Goal: Task Accomplishment & Management: Complete application form

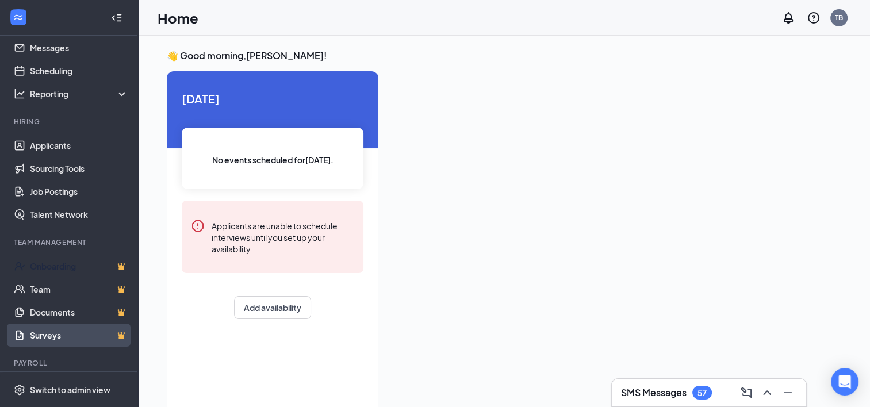
scroll to position [66, 0]
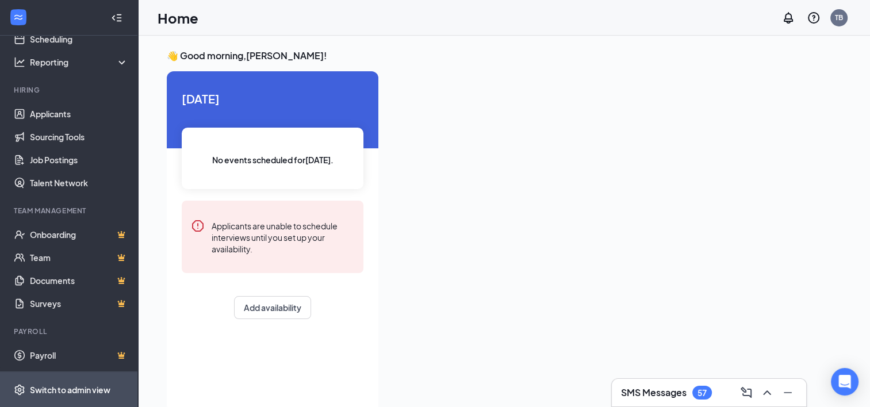
click at [48, 387] on div "Switch to admin view" at bounding box center [70, 390] width 81 height 12
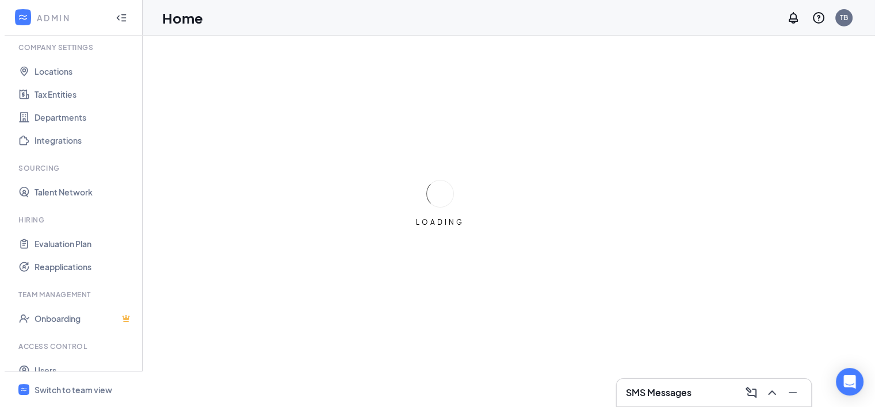
scroll to position [77, 0]
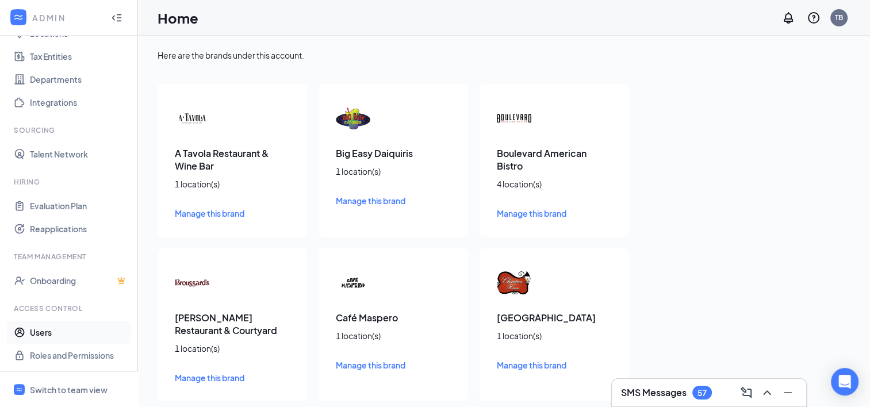
click at [46, 331] on link "Users" at bounding box center [79, 332] width 98 height 23
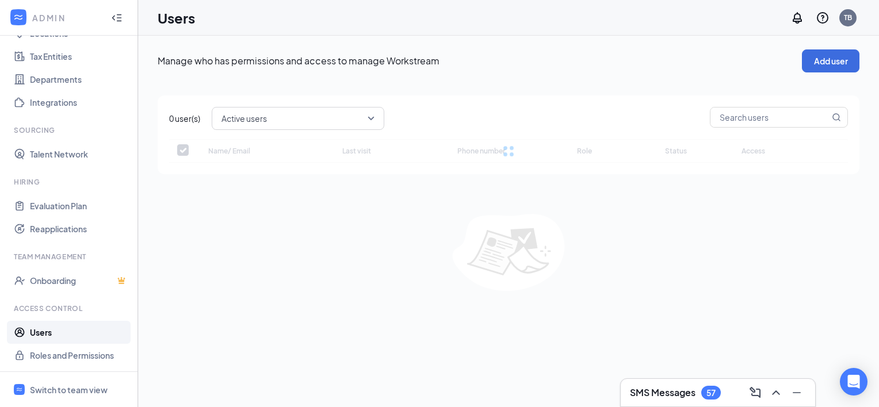
checkbox input "false"
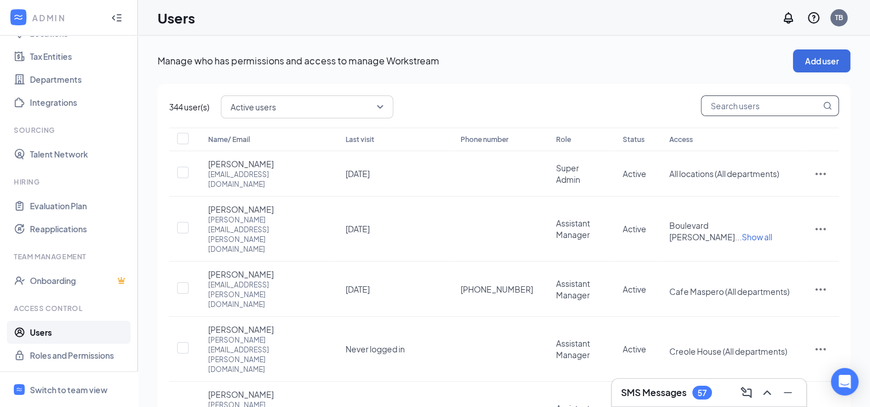
click at [743, 108] on input "text" at bounding box center [761, 106] width 119 height 20
type input "taray"
checkbox input "true"
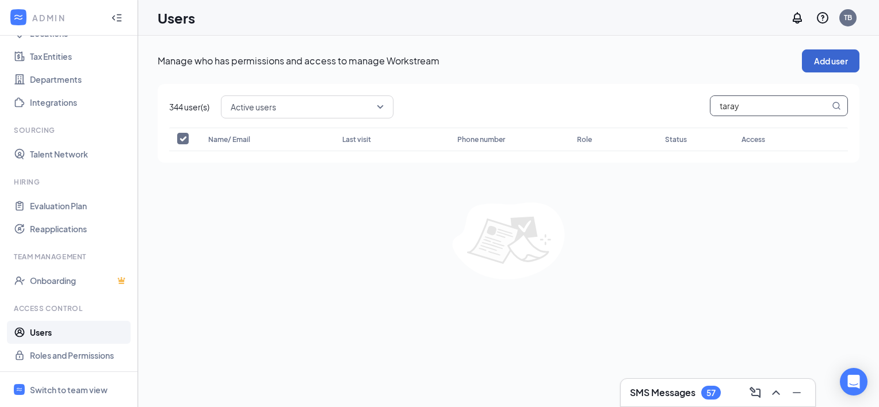
type input "taray"
click at [817, 60] on button "Add user" at bounding box center [831, 60] width 58 height 23
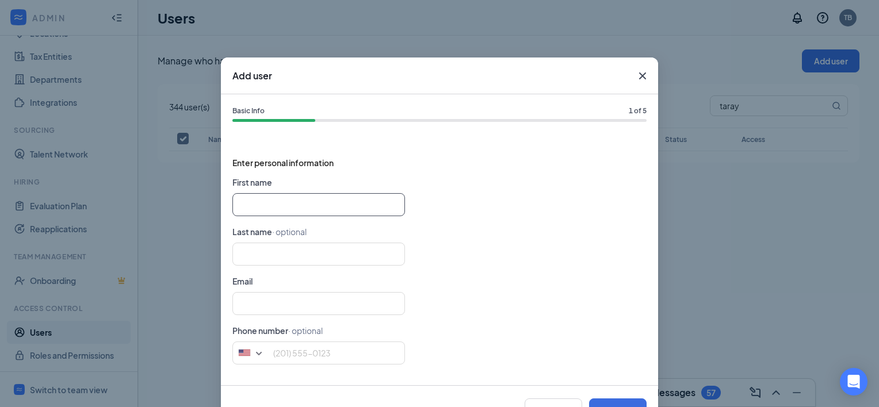
click at [308, 205] on input "text" at bounding box center [318, 204] width 173 height 23
type input "Taray"
click at [319, 255] on input "text" at bounding box center [318, 254] width 173 height 23
type input "Broomfield"
click at [317, 306] on input "text" at bounding box center [318, 303] width 173 height 23
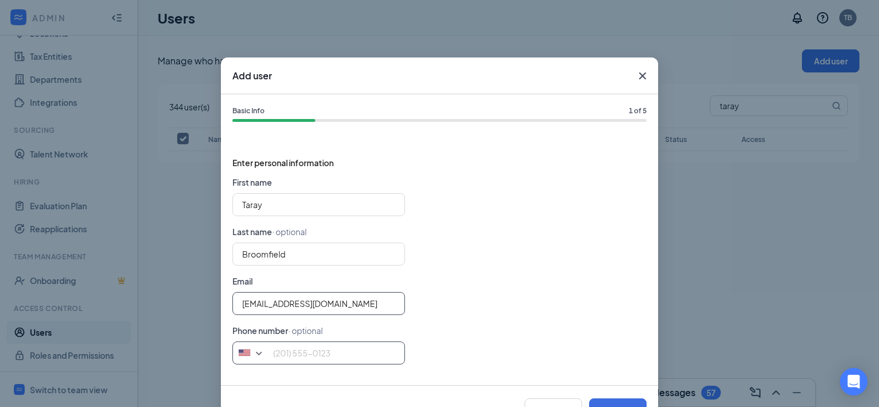
type input "[EMAIL_ADDRESS][DOMAIN_NAME]"
click at [328, 357] on input "tel" at bounding box center [318, 353] width 173 height 23
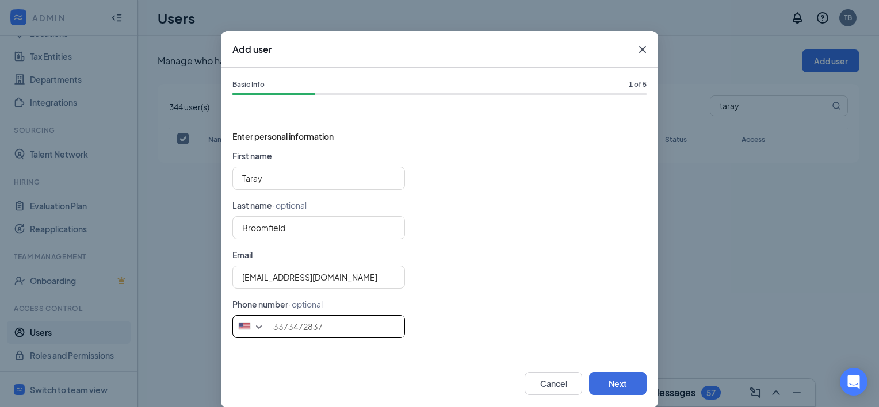
scroll to position [41, 0]
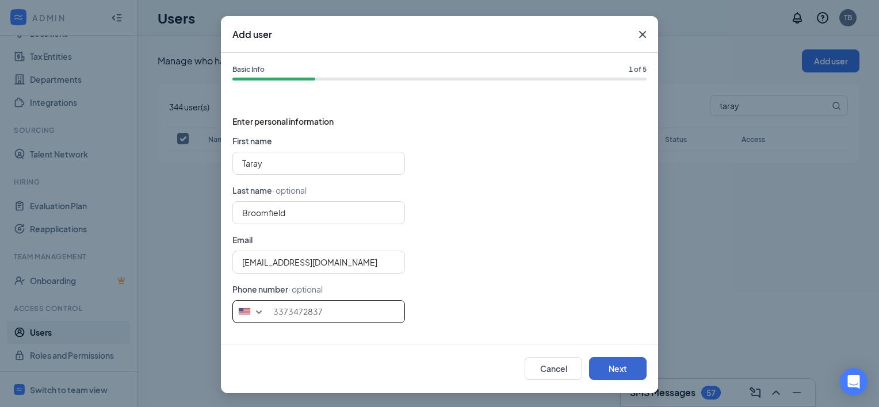
type input "3373472837"
click at [614, 369] on button "Next" at bounding box center [618, 368] width 58 height 23
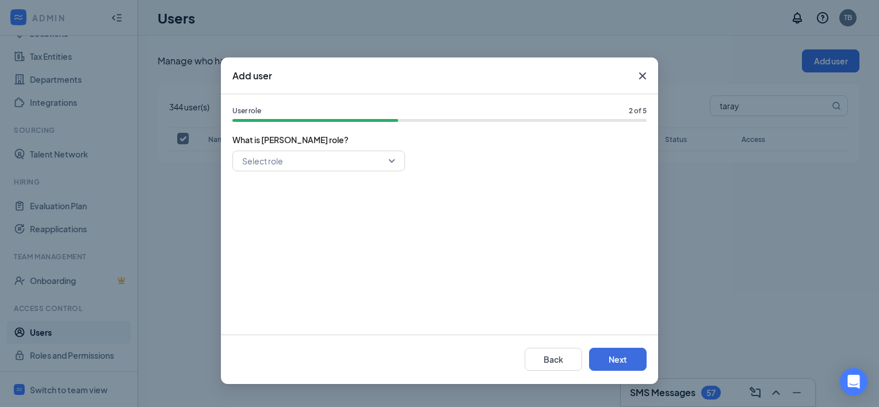
click at [389, 159] on input "search" at bounding box center [314, 161] width 151 height 20
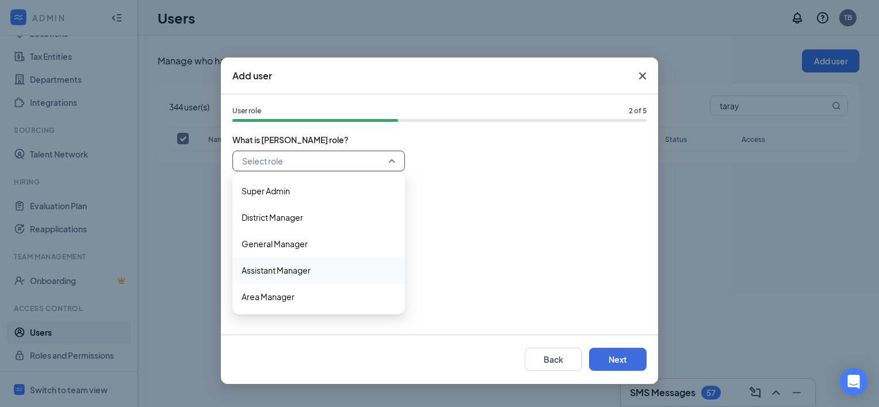
click at [343, 271] on span "Assistant Manager" at bounding box center [319, 270] width 154 height 13
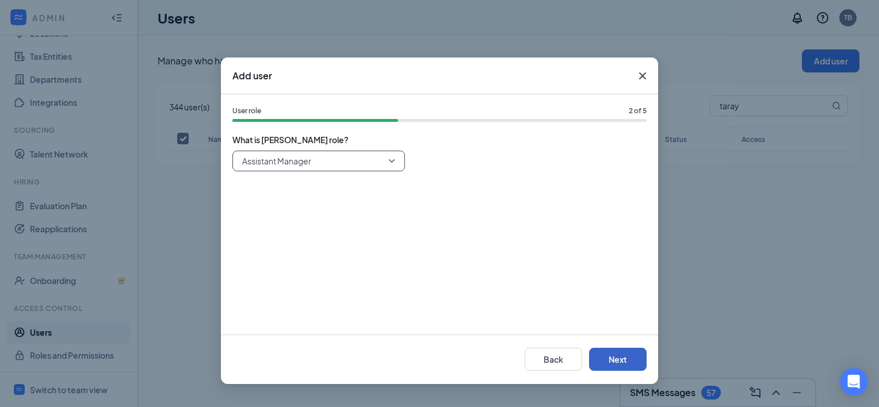
click at [619, 363] on button "Next" at bounding box center [618, 359] width 58 height 23
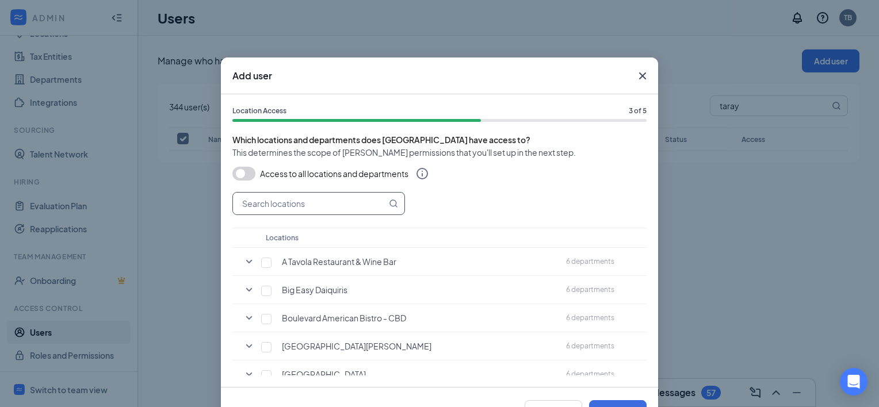
click at [295, 208] on input "text" at bounding box center [310, 204] width 154 height 22
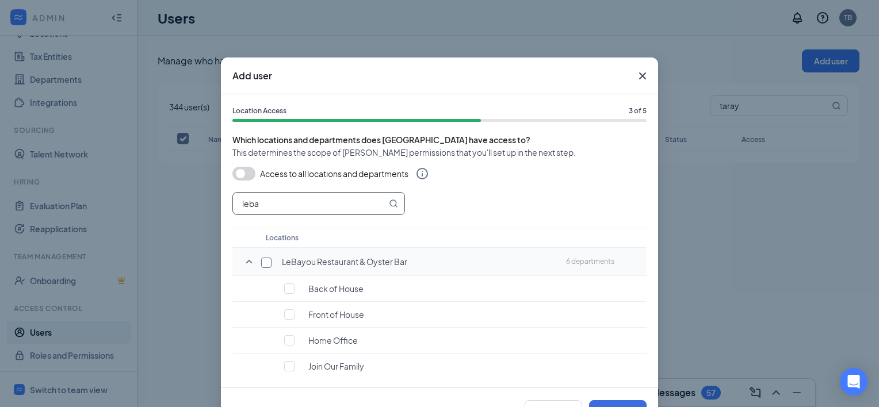
type input "leba"
click at [261, 266] on input "checkbox" at bounding box center [266, 263] width 10 height 10
checkbox input "true"
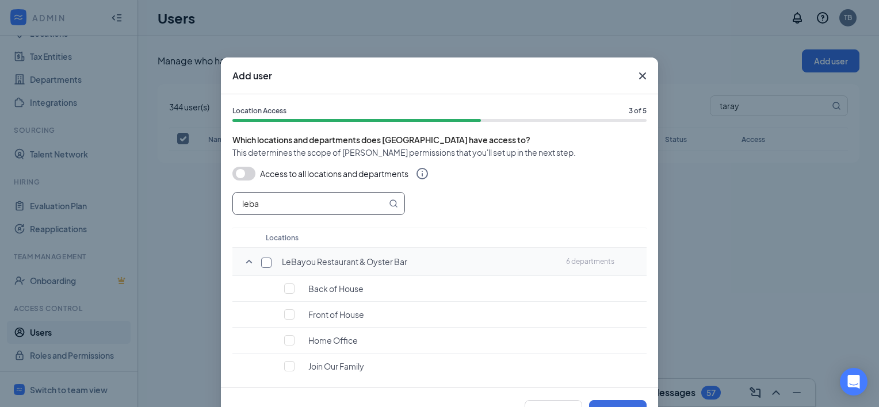
checkbox input "true"
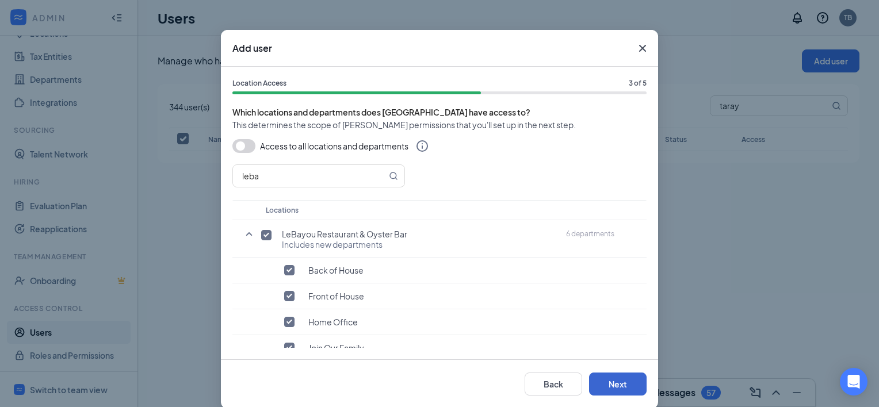
scroll to position [43, 0]
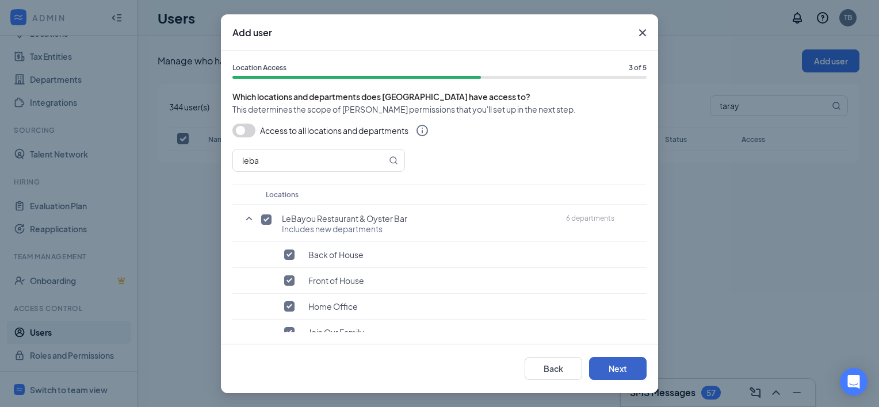
click at [606, 373] on button "Next" at bounding box center [618, 368] width 58 height 23
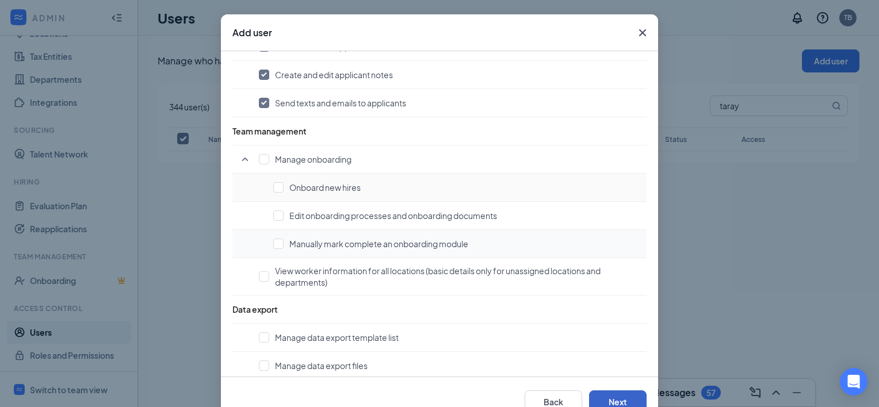
scroll to position [774, 0]
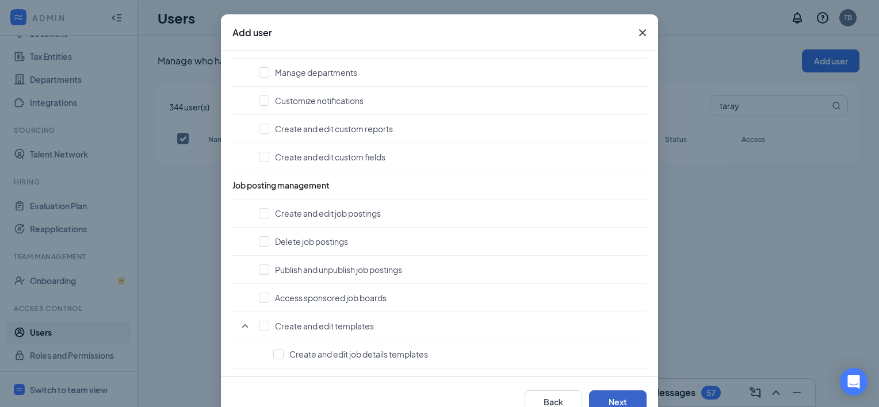
click at [612, 397] on button "Next" at bounding box center [618, 401] width 58 height 23
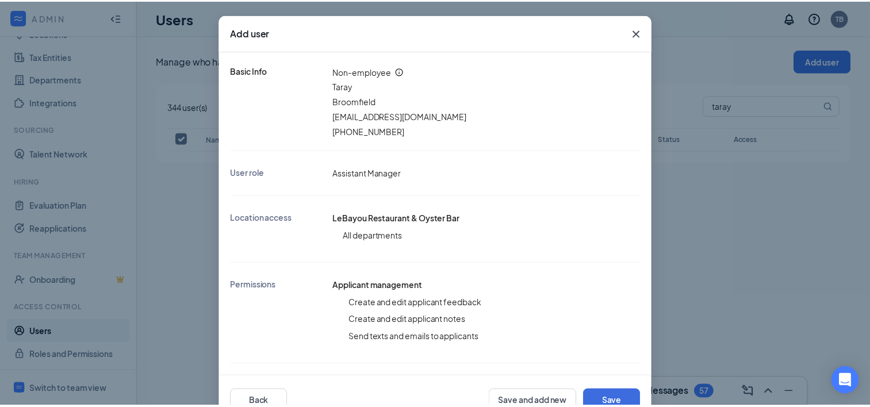
scroll to position [79, 0]
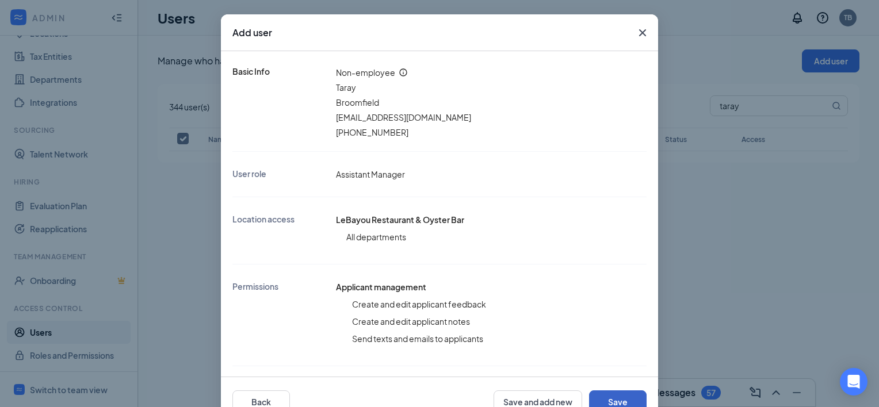
click at [605, 401] on button "Save" at bounding box center [618, 401] width 58 height 23
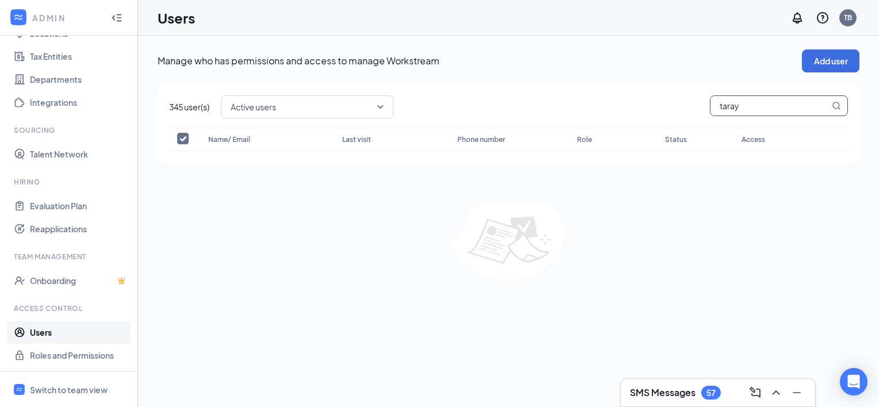
drag, startPoint x: 752, startPoint y: 99, endPoint x: 758, endPoint y: 105, distance: 8.5
click at [752, 99] on input "taray" at bounding box center [769, 106] width 119 height 20
click at [831, 106] on icon "MagnifyingGlass" at bounding box center [835, 105] width 9 height 9
drag, startPoint x: 757, startPoint y: 106, endPoint x: 706, endPoint y: 108, distance: 50.6
click at [710, 106] on input "taray" at bounding box center [769, 106] width 119 height 20
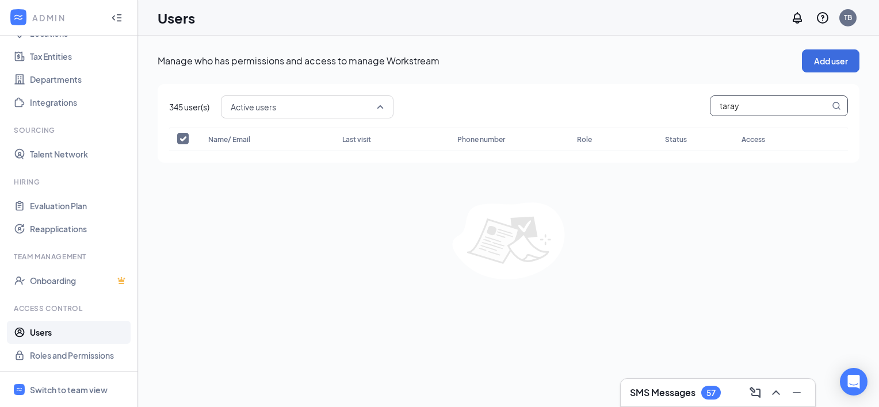
click at [379, 106] on span "Active users" at bounding box center [307, 107] width 153 height 20
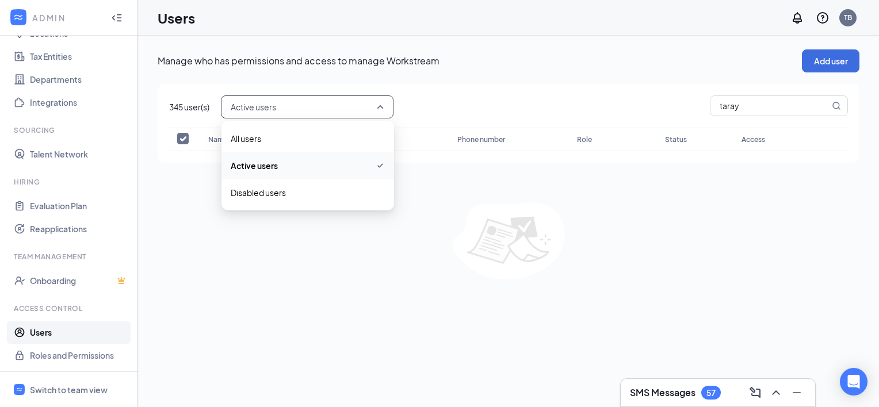
click at [324, 170] on span "Active users" at bounding box center [308, 166] width 154 height 14
click at [741, 102] on input "taray" at bounding box center [769, 106] width 119 height 20
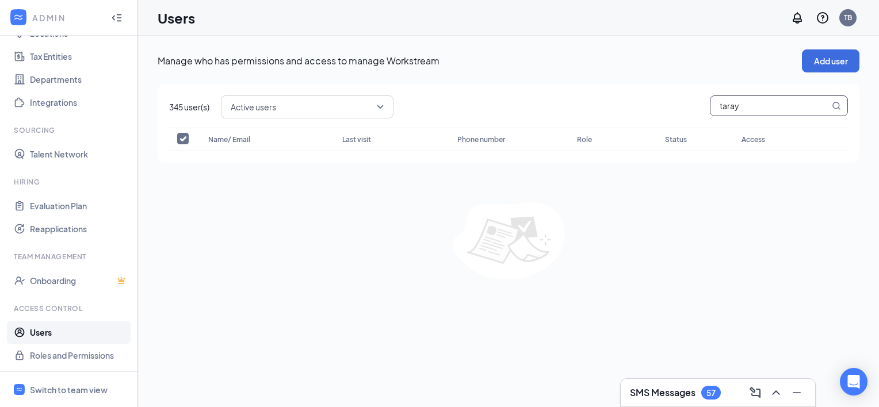
click at [831, 106] on icon "MagnifyingGlass" at bounding box center [835, 105] width 9 height 9
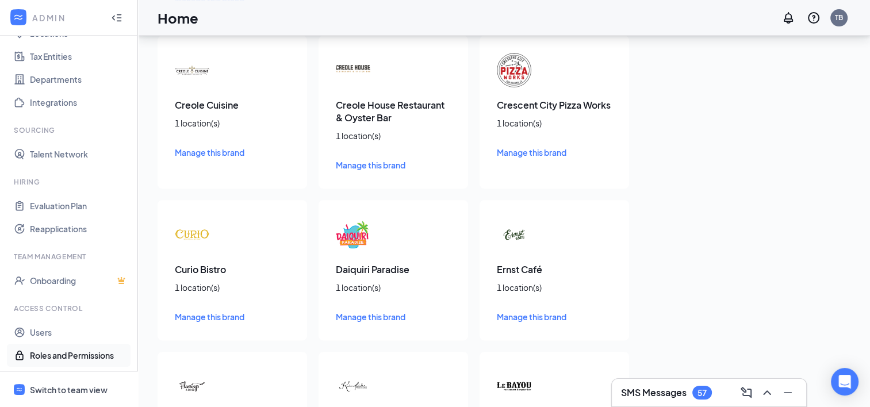
scroll to position [403, 0]
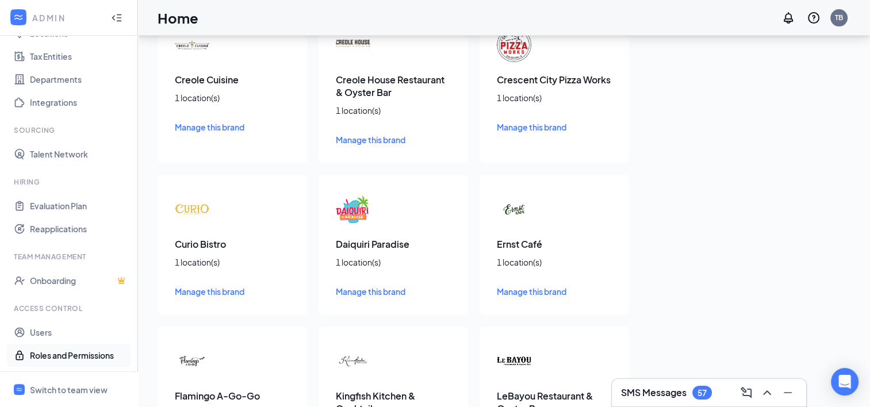
click at [52, 348] on link "Roles and Permissions" at bounding box center [79, 355] width 98 height 23
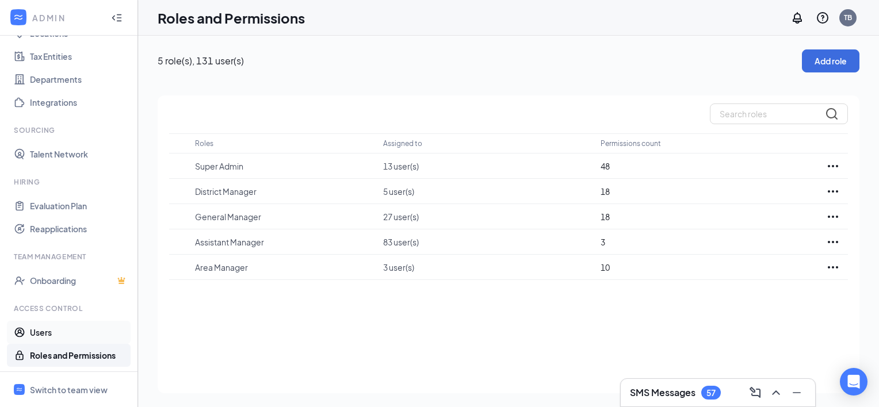
click at [43, 333] on link "Users" at bounding box center [79, 332] width 98 height 23
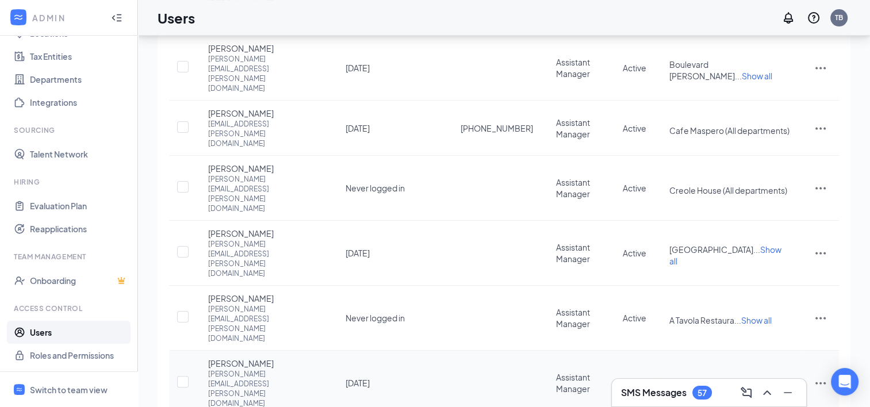
scroll to position [207, 0]
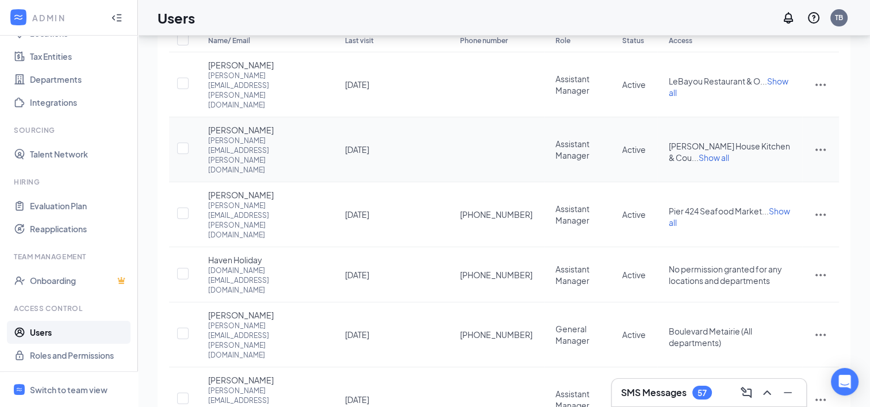
scroll to position [194, 0]
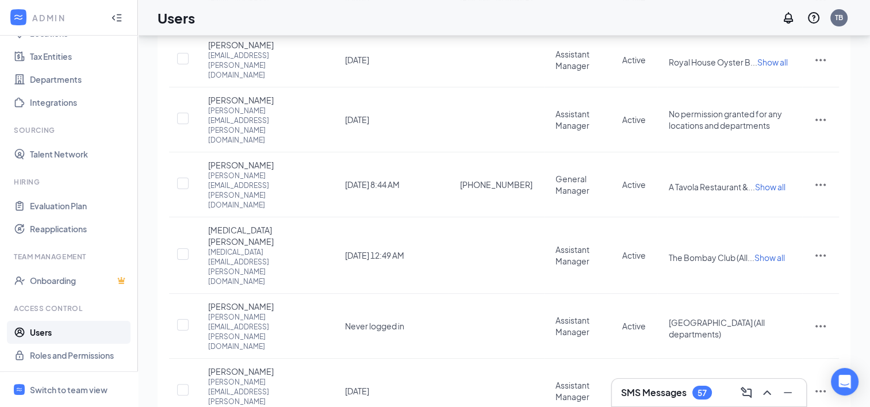
scroll to position [190, 0]
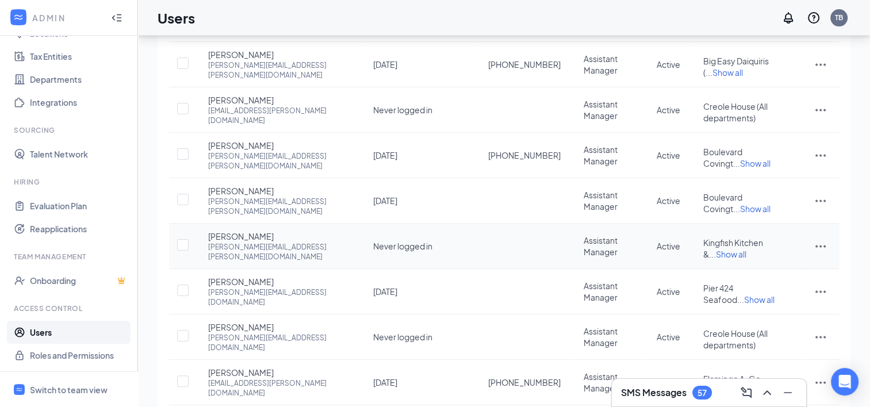
scroll to position [216, 0]
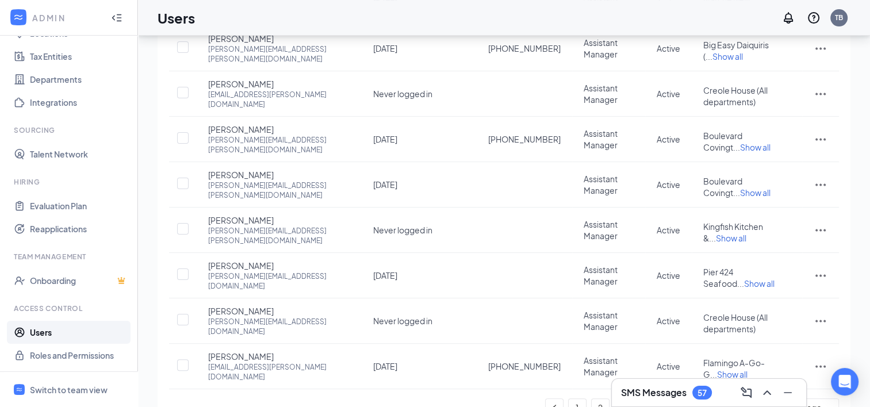
click at [665, 399] on link "5" at bounding box center [669, 407] width 17 height 17
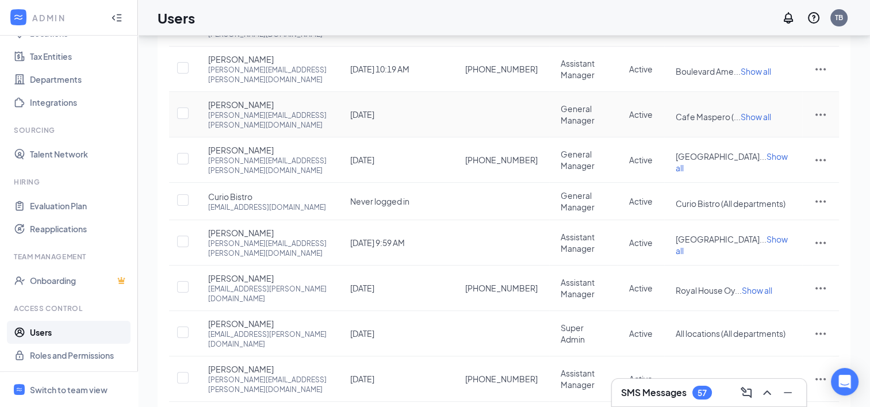
scroll to position [206, 0]
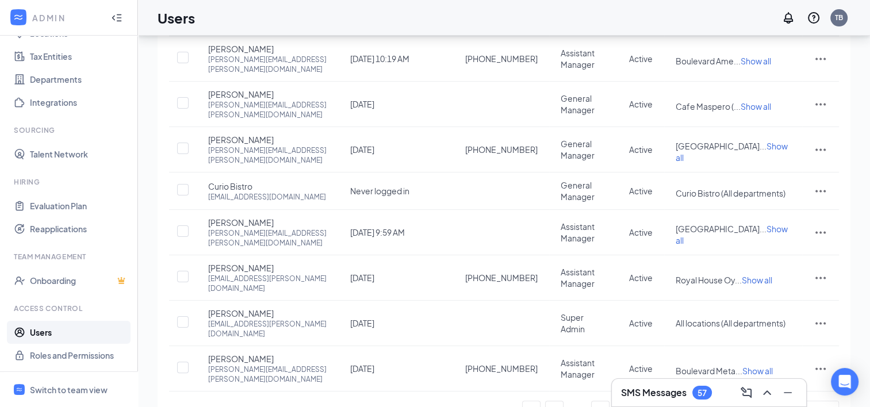
click at [668, 401] on link "6" at bounding box center [669, 409] width 17 height 17
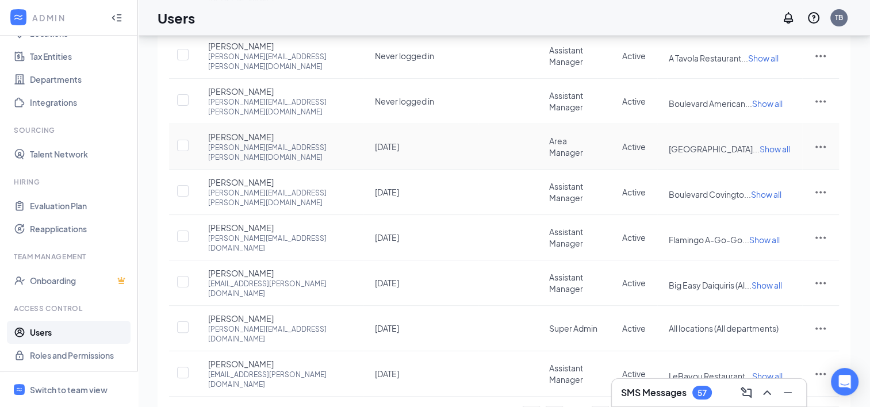
scroll to position [227, 0]
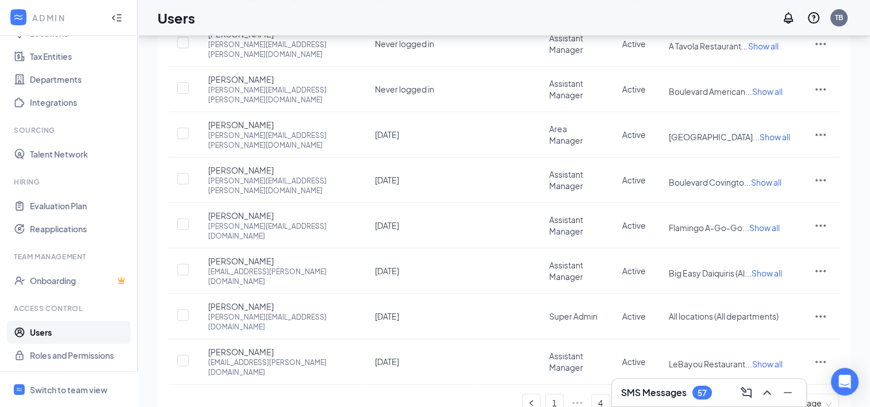
click at [669, 394] on link "7" at bounding box center [669, 402] width 17 height 17
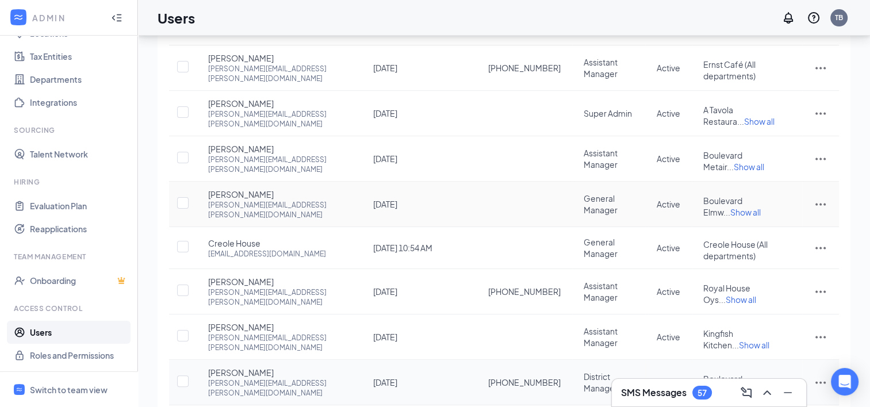
scroll to position [198, 0]
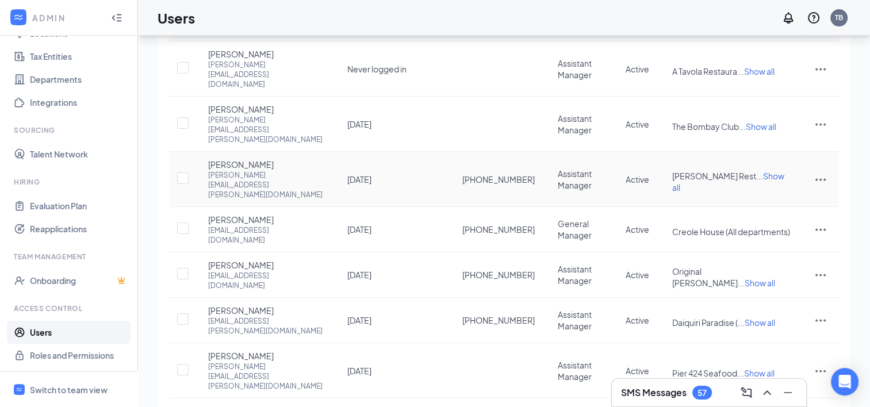
scroll to position [221, 0]
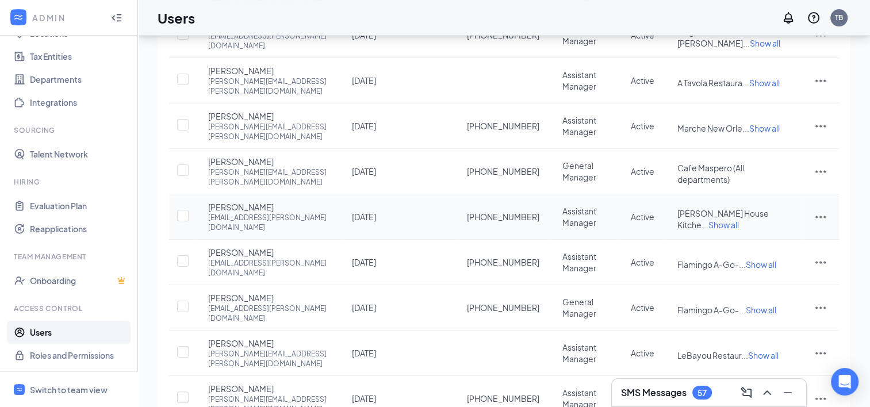
scroll to position [202, 0]
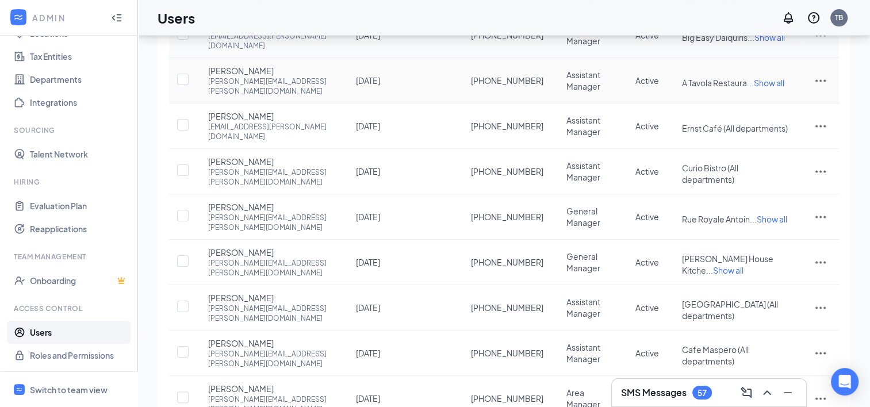
scroll to position [193, 0]
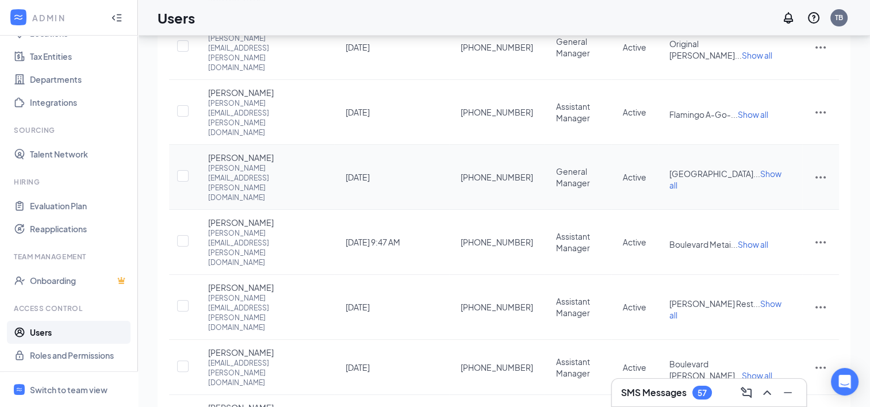
scroll to position [225, 0]
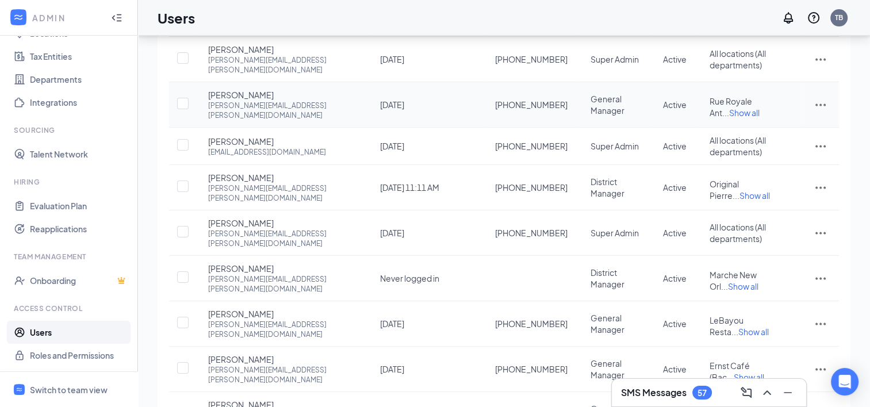
scroll to position [210, 0]
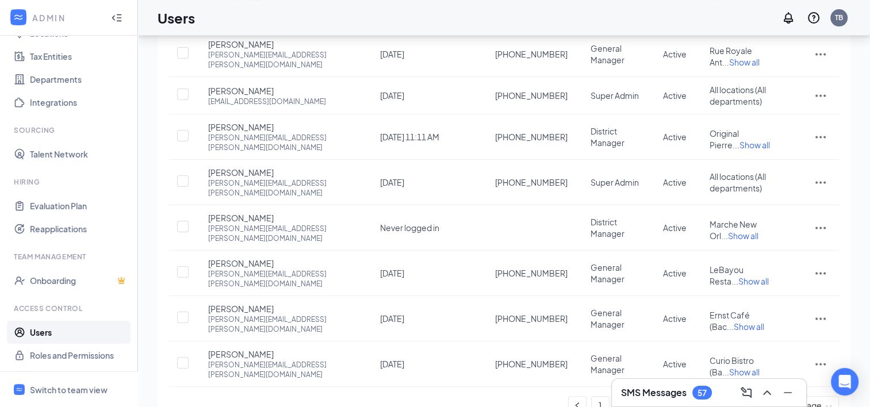
click at [718, 397] on link "13" at bounding box center [715, 405] width 17 height 17
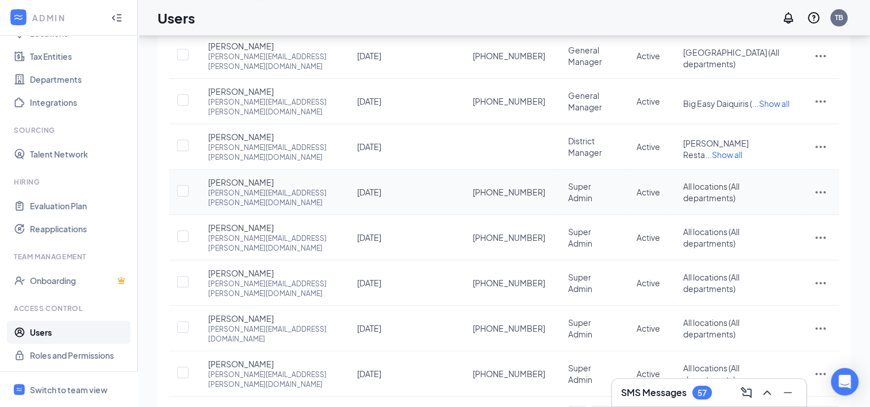
scroll to position [201, 0]
click at [734, 406] on link "14" at bounding box center [738, 414] width 17 height 17
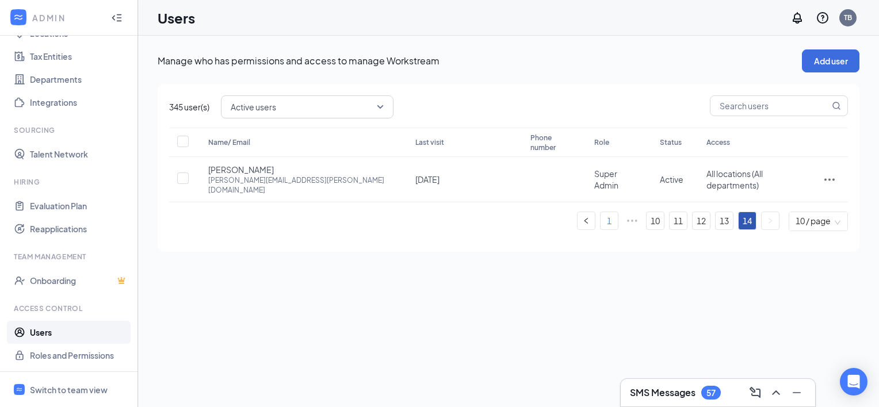
click at [605, 212] on link "1" at bounding box center [608, 220] width 17 height 17
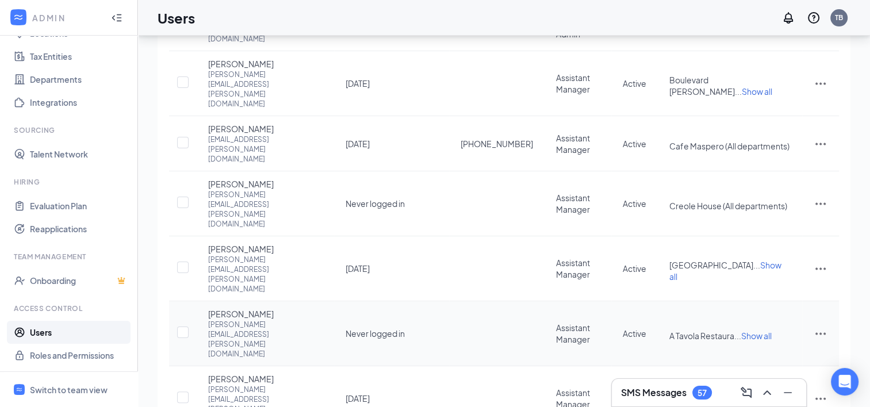
scroll to position [207, 0]
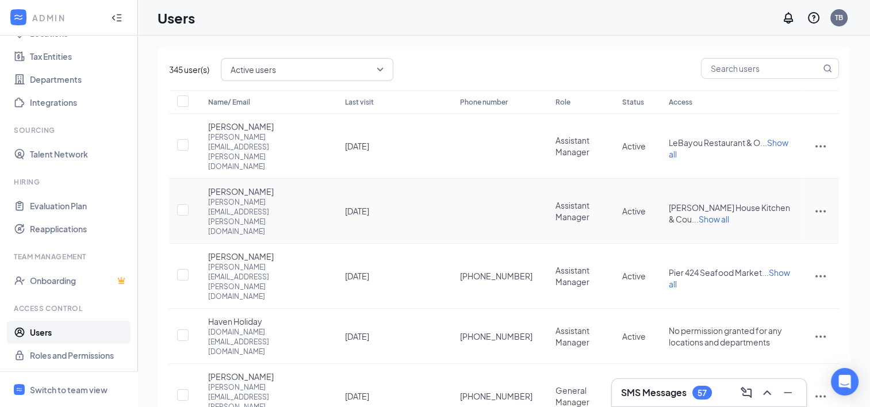
scroll to position [194, 0]
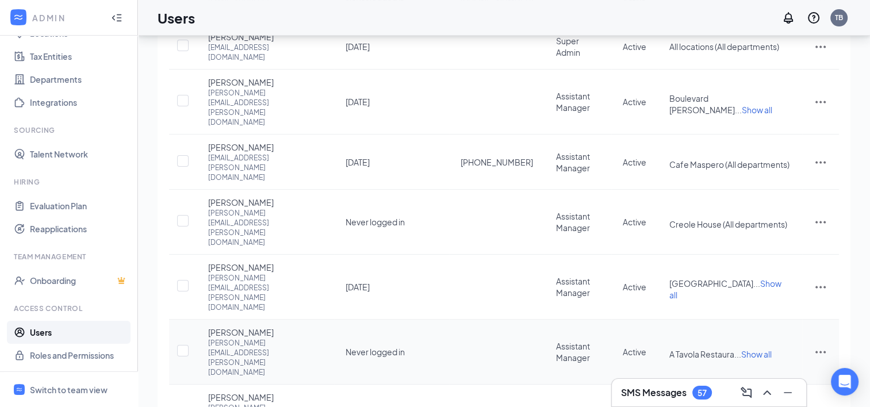
scroll to position [207, 0]
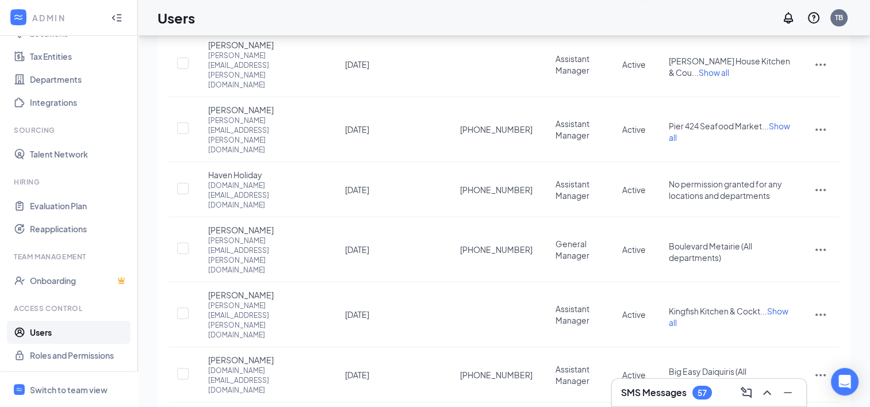
scroll to position [194, 0]
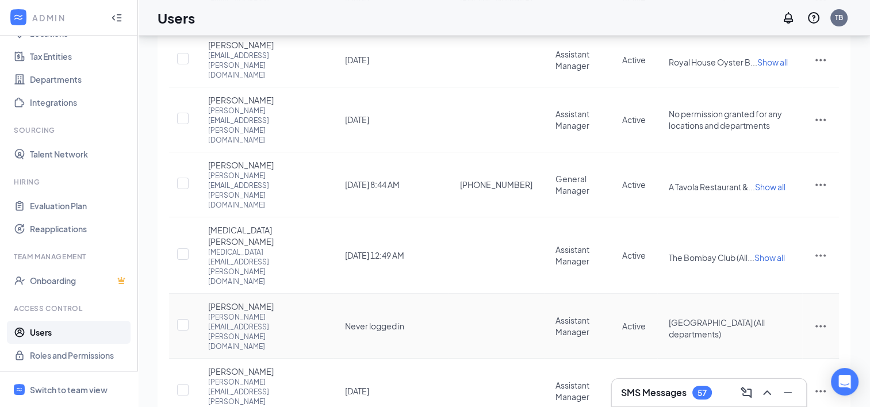
scroll to position [190, 0]
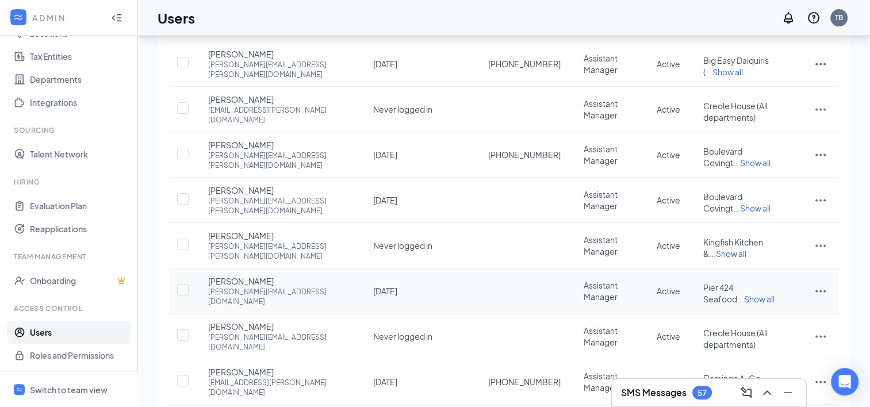
scroll to position [216, 0]
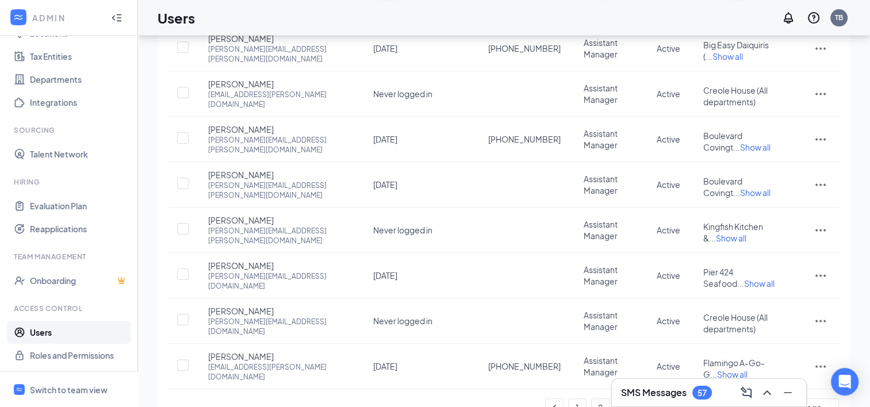
click at [669, 399] on link "5" at bounding box center [669, 407] width 17 height 17
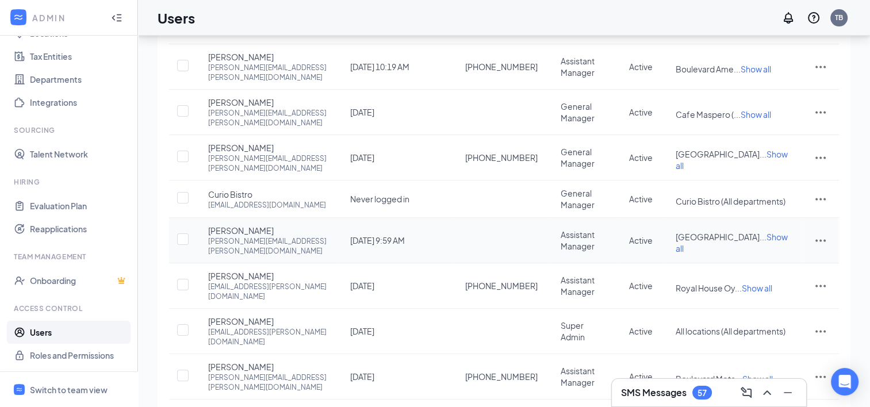
scroll to position [206, 0]
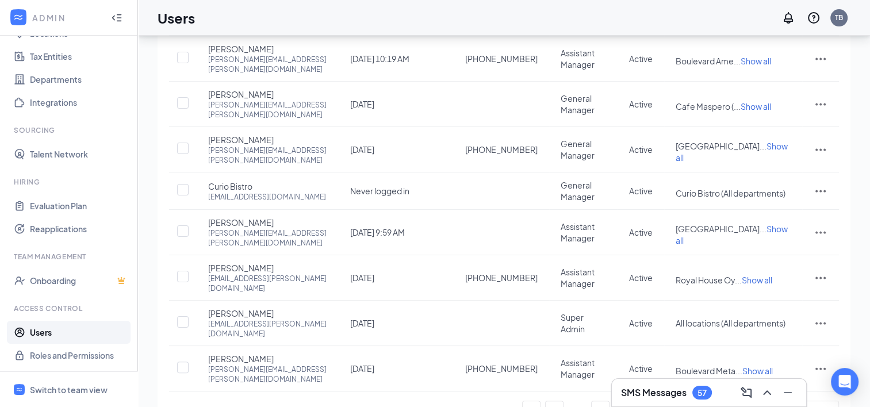
click at [661, 401] on link "6" at bounding box center [669, 409] width 17 height 17
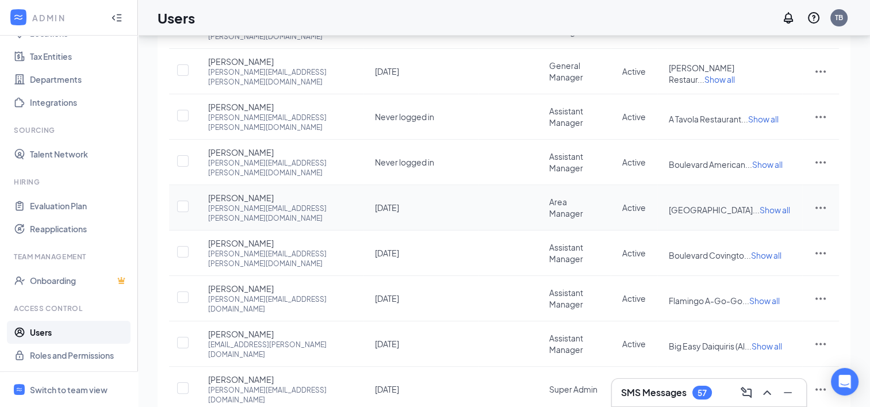
scroll to position [227, 0]
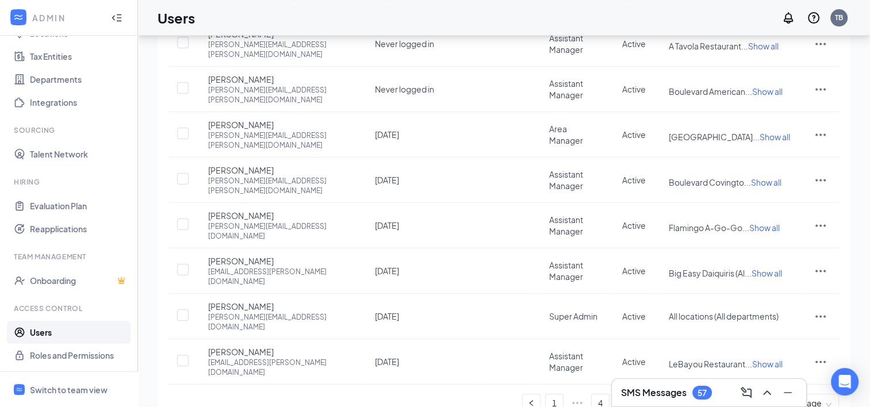
click at [672, 394] on link "7" at bounding box center [669, 402] width 17 height 17
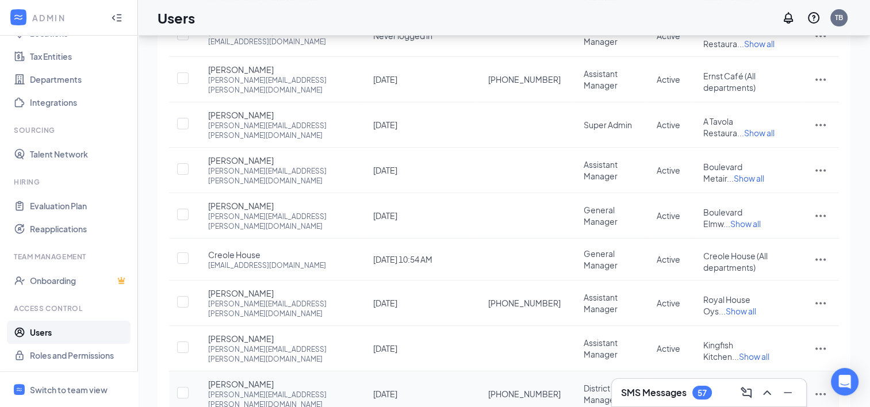
scroll to position [198, 0]
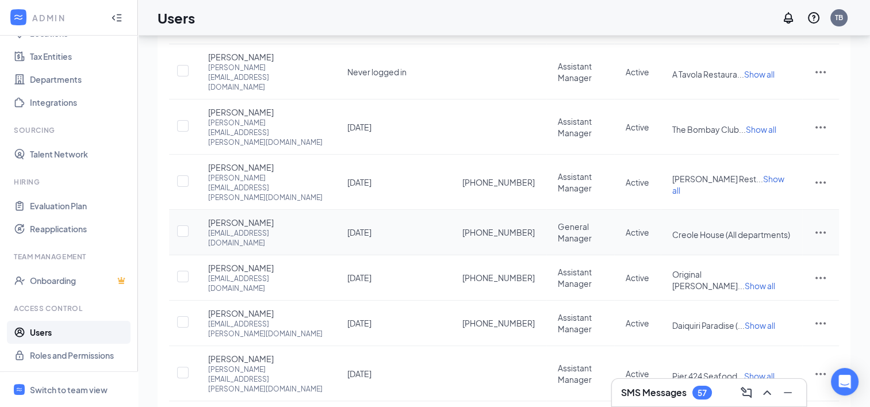
scroll to position [221, 0]
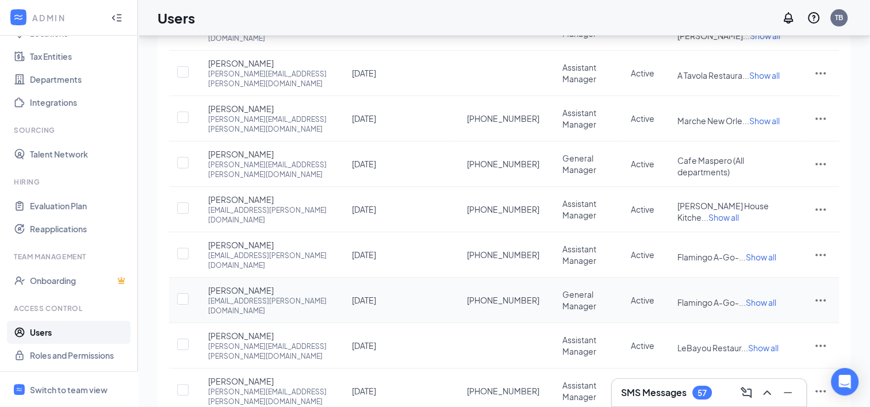
scroll to position [202, 0]
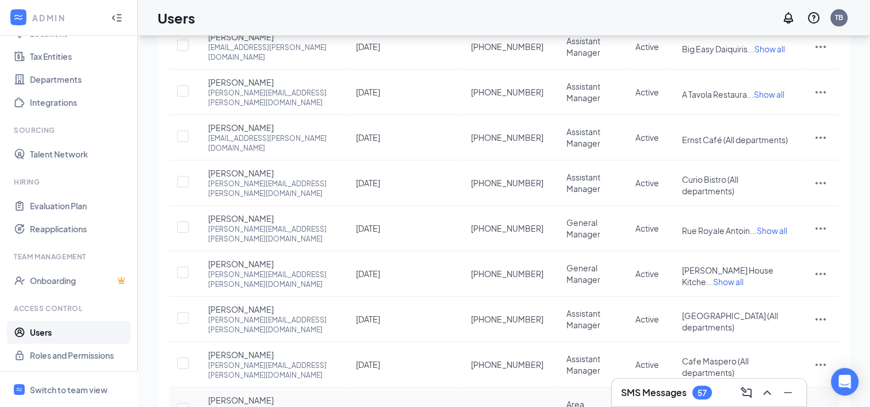
scroll to position [193, 0]
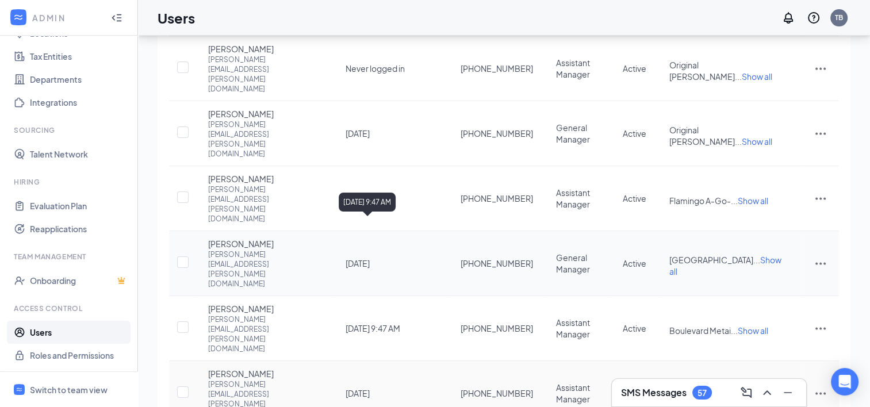
scroll to position [225, 0]
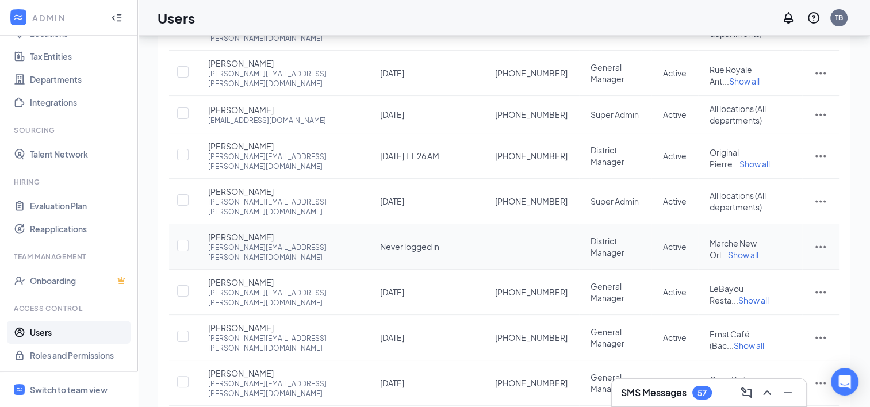
scroll to position [210, 0]
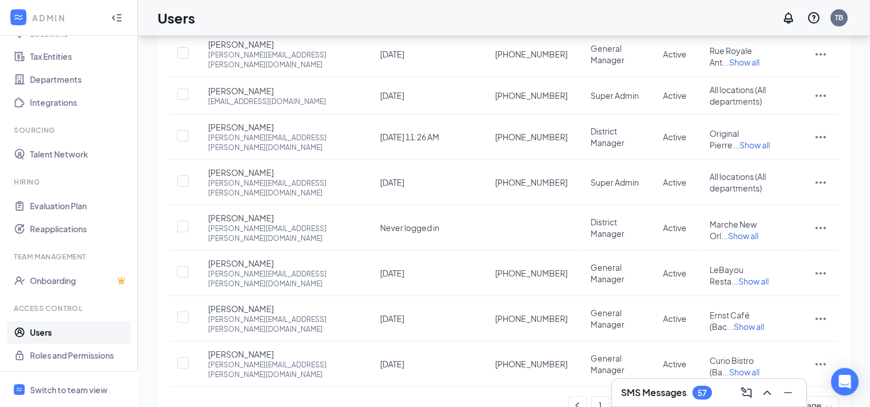
click at [710, 397] on link "13" at bounding box center [715, 405] width 17 height 17
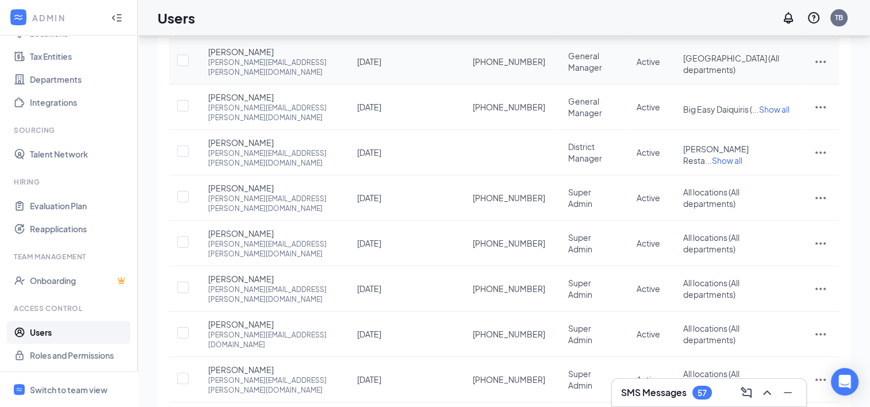
scroll to position [201, 0]
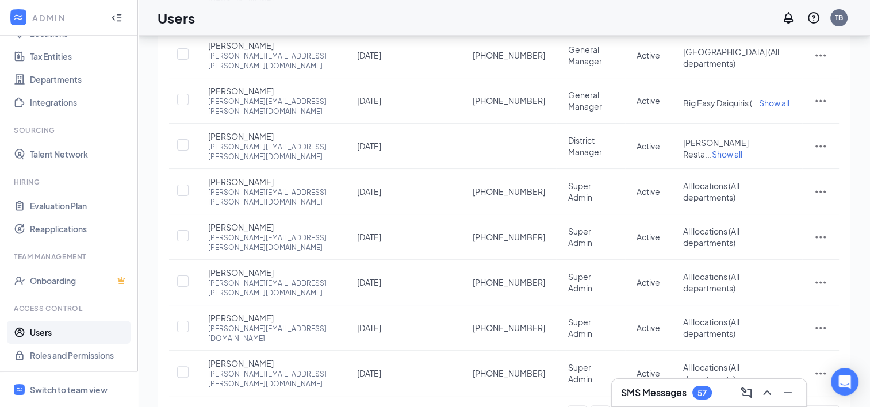
click at [740, 406] on link "14" at bounding box center [738, 414] width 17 height 17
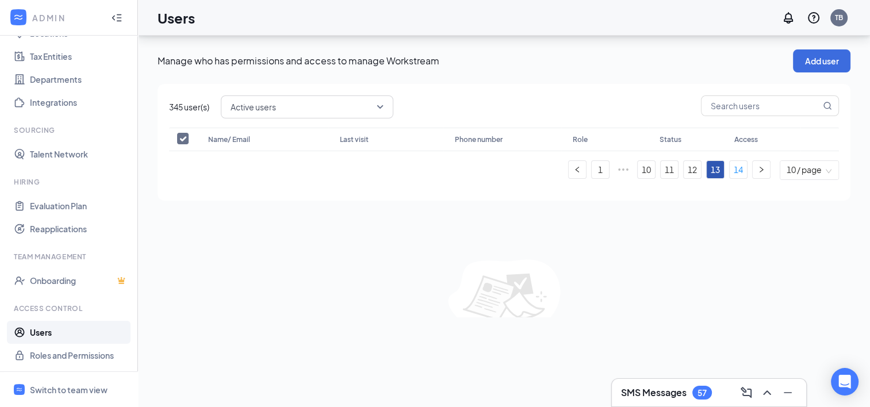
scroll to position [0, 0]
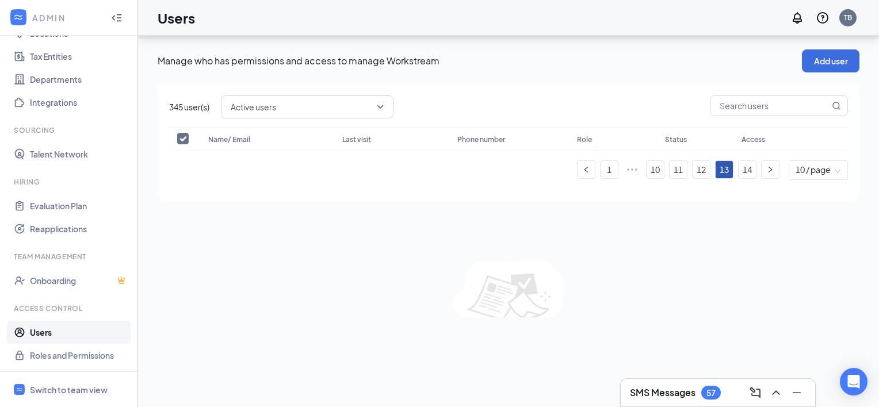
checkbox input "false"
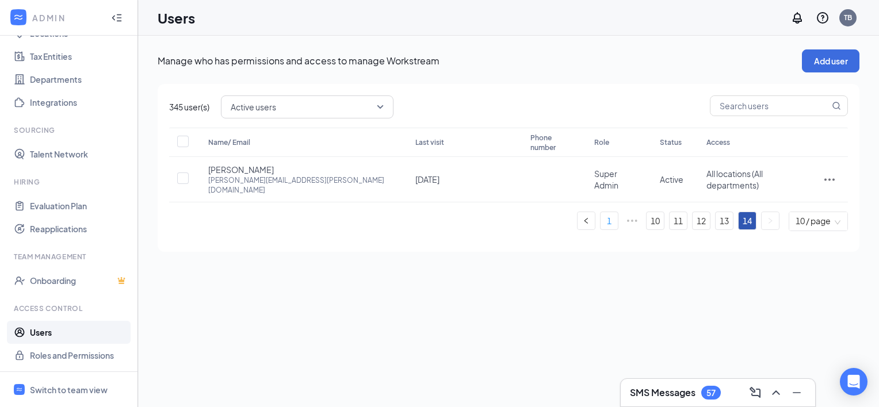
click at [607, 212] on link "1" at bounding box center [608, 220] width 17 height 17
